Goal: Task Accomplishment & Management: Use online tool/utility

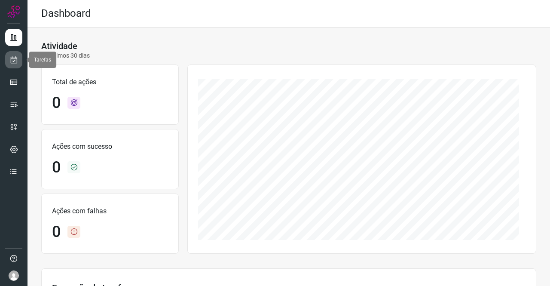
click at [12, 66] on link at bounding box center [13, 59] width 17 height 17
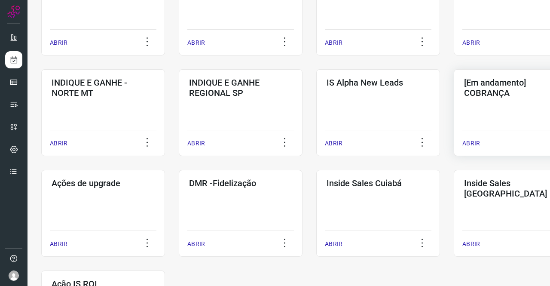
click at [493, 94] on h3 "[Em andamento] COBRANÇA" at bounding box center [515, 87] width 103 height 21
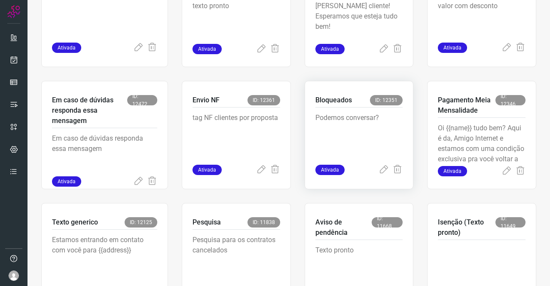
scroll to position [350, 0]
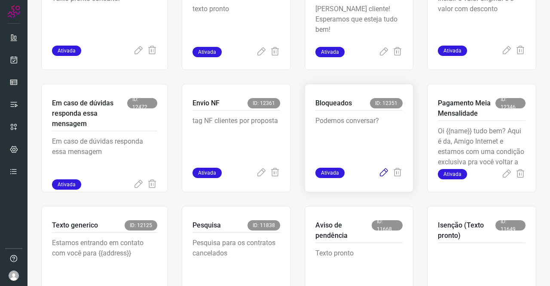
click at [381, 172] on icon at bounding box center [383, 173] width 10 height 10
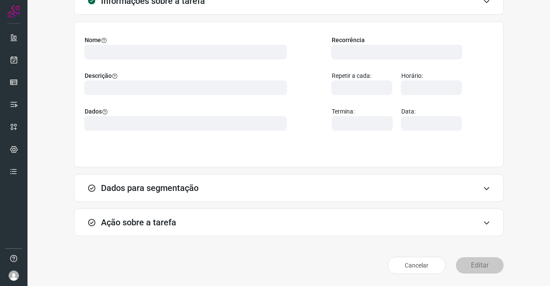
scroll to position [49, 0]
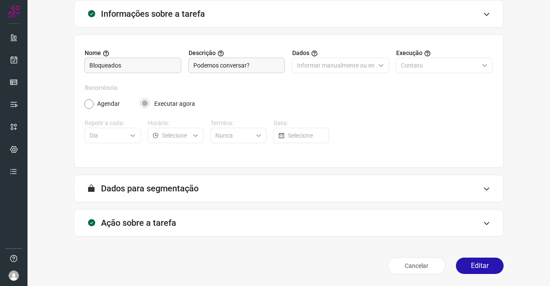
type input "Amigo 0800"
click at [164, 224] on h3 "Ação sobre a tarefa" at bounding box center [138, 222] width 75 height 10
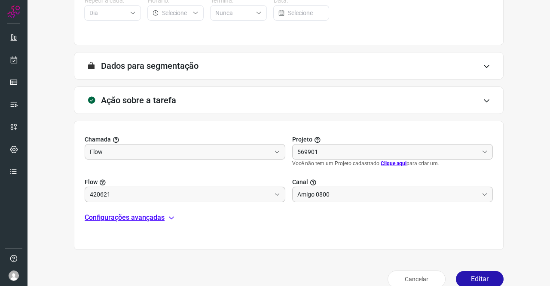
scroll to position [178, 0]
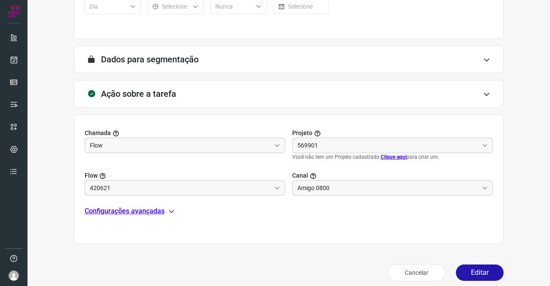
click at [140, 212] on p "Configurações avançadas" at bounding box center [125, 211] width 80 height 10
type input "Clientes Bloqueados - Texto generico"
type input "Cobrança"
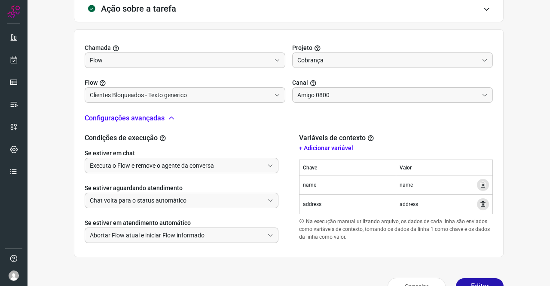
scroll to position [264, 0]
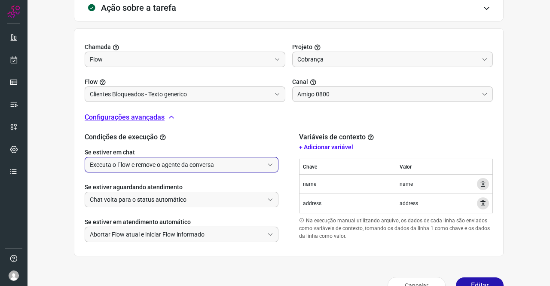
click at [136, 159] on input "Executa o Flow e remove o agente da conversa" at bounding box center [177, 164] width 174 height 15
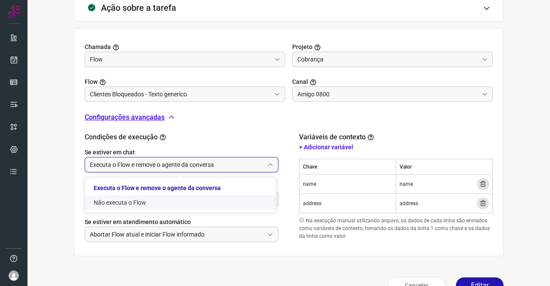
click at [131, 200] on li "Não executa o Flow" at bounding box center [180, 202] width 191 height 15
type input "Não executa o Flow"
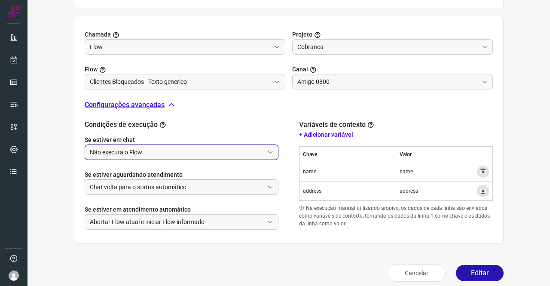
scroll to position [283, 0]
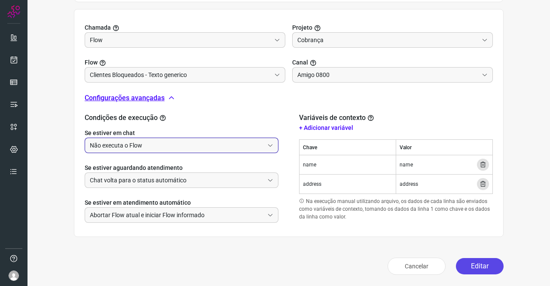
click at [472, 266] on button "Editar" at bounding box center [480, 266] width 48 height 16
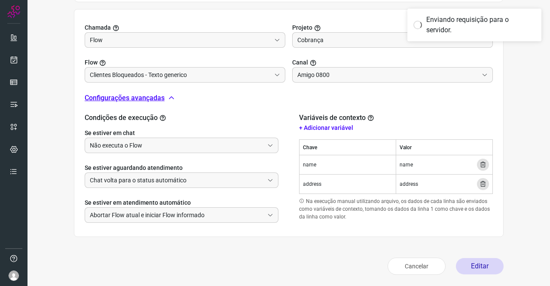
scroll to position [156, 0]
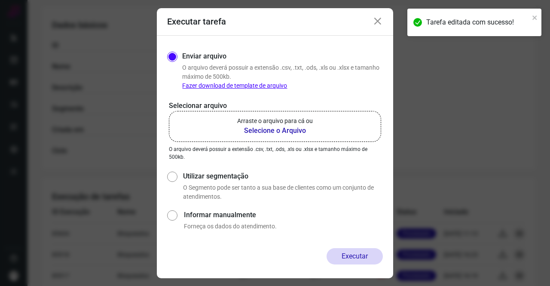
click at [269, 122] on p "Arraste o arquivo para cá ou" at bounding box center [275, 120] width 76 height 9
click at [0, 0] on input "Arraste o arquivo para cá ou Selecione o Arquivo" at bounding box center [0, 0] width 0 height 0
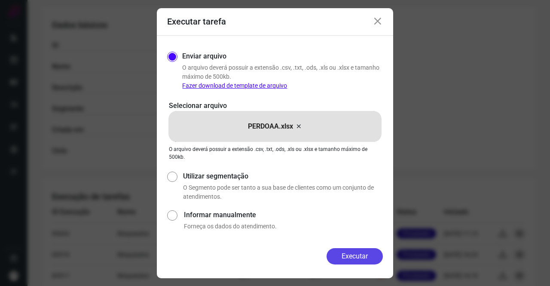
click at [357, 258] on button "Executar" at bounding box center [354, 256] width 56 height 16
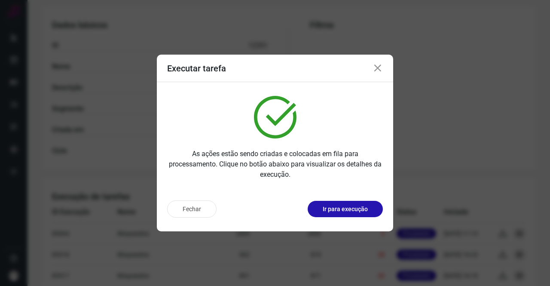
click at [377, 71] on icon at bounding box center [377, 68] width 10 height 10
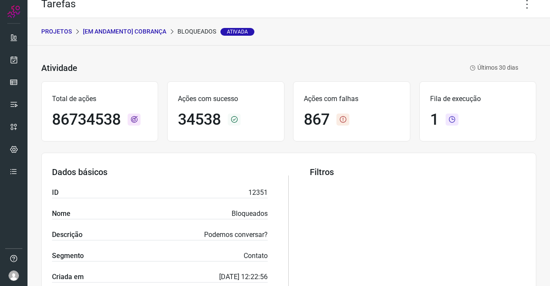
scroll to position [0, 0]
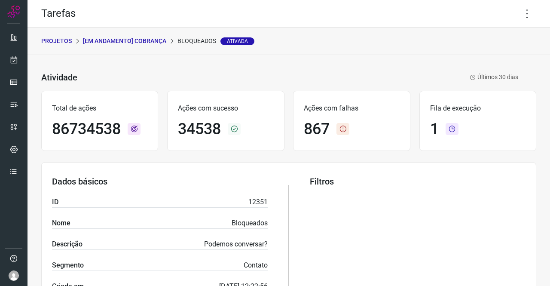
click at [125, 38] on p "[Em andamento] COBRANÇA" at bounding box center [124, 41] width 83 height 9
